Goal: Transaction & Acquisition: Purchase product/service

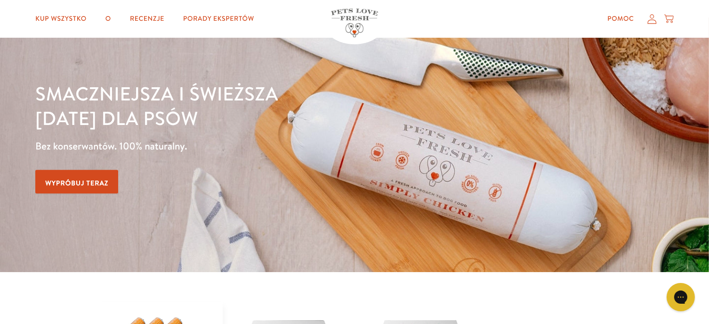
scroll to position [47, 0]
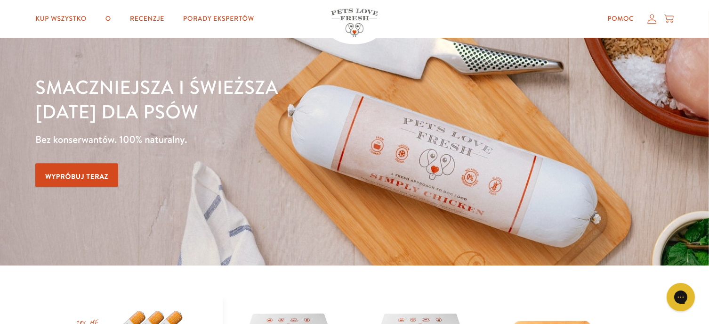
click at [87, 173] on font "Wypróbuj teraz" at bounding box center [76, 175] width 63 height 9
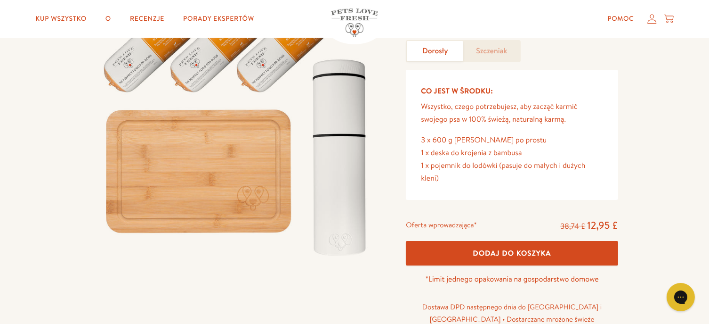
scroll to position [141, 0]
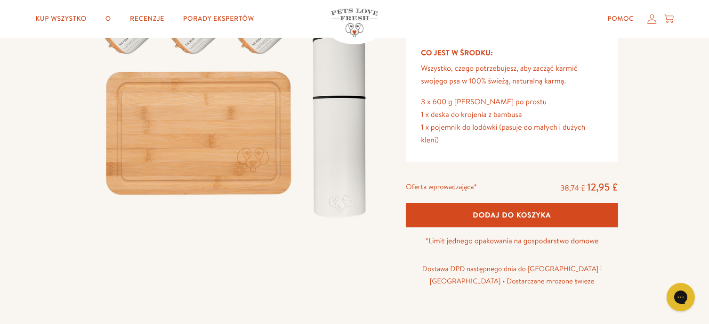
click at [499, 213] on font "Dodaj do koszyka" at bounding box center [512, 215] width 78 height 10
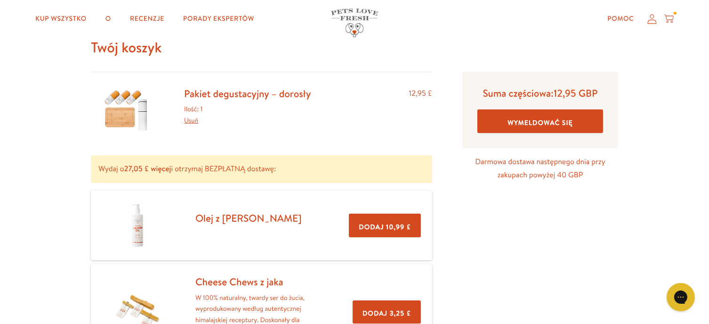
scroll to position [47, 0]
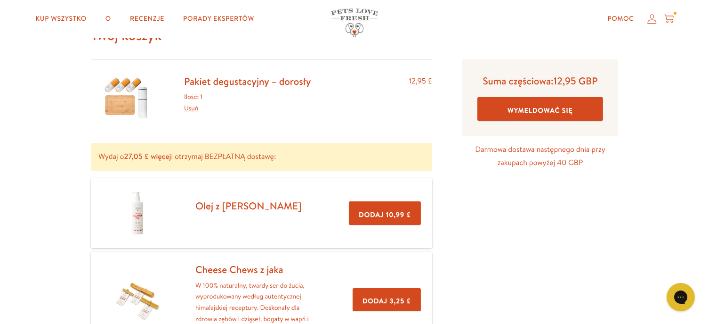
click at [376, 212] on font "Dodaj 10,99 £" at bounding box center [385, 214] width 52 height 9
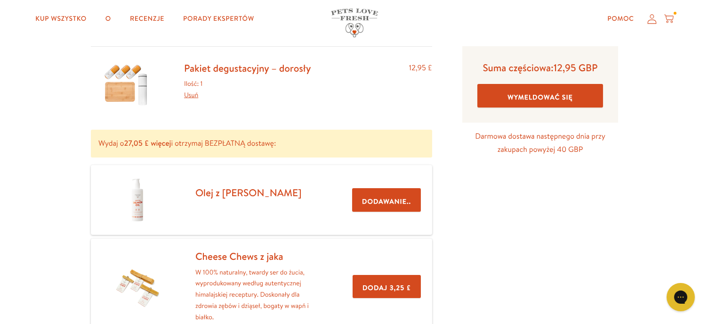
scroll to position [188, 0]
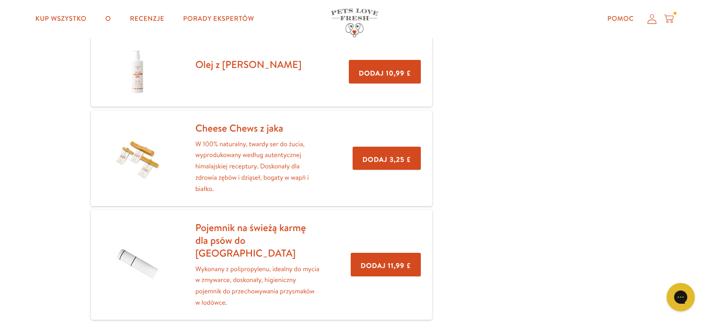
click at [386, 162] on font "Dodaj 3,25 £" at bounding box center [387, 158] width 49 height 9
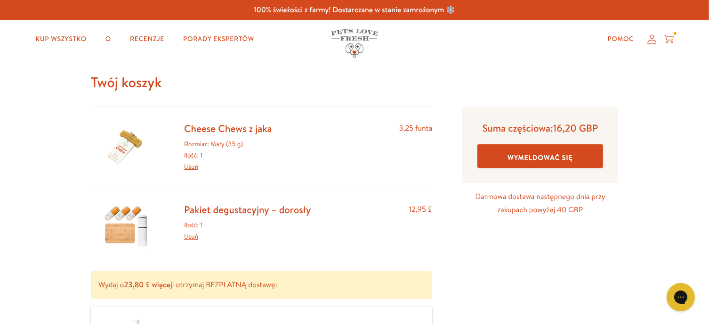
click at [652, 40] on icon at bounding box center [652, 39] width 9 height 10
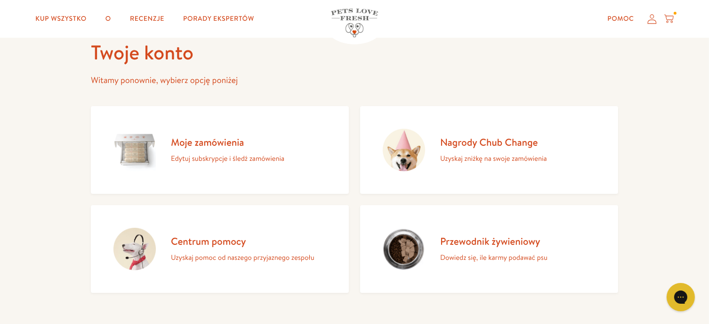
scroll to position [94, 0]
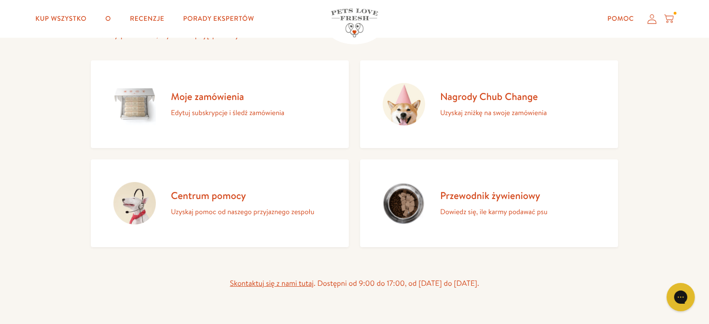
click at [292, 121] on link "Moje zamówienia Edytuj subskrypcje i śledź zamówienia" at bounding box center [220, 104] width 258 height 88
